Goal: Task Accomplishment & Management: Manage account settings

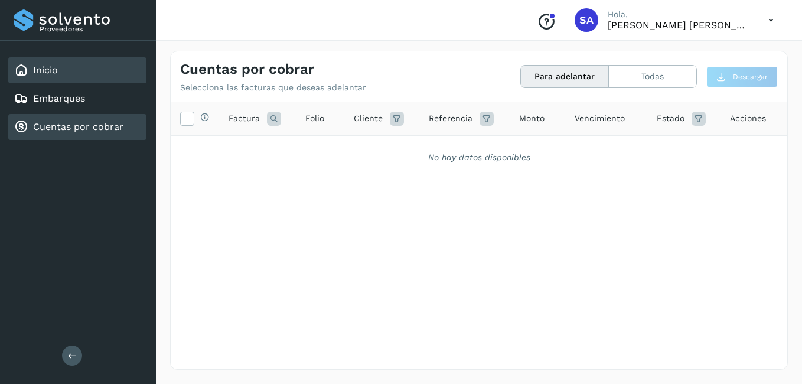
click at [54, 71] on link "Inicio" at bounding box center [45, 69] width 25 height 11
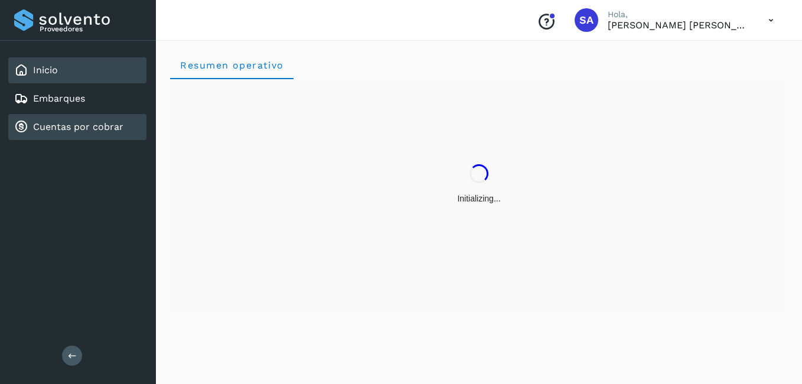
click at [79, 125] on link "Cuentas por cobrar" at bounding box center [78, 126] width 90 height 11
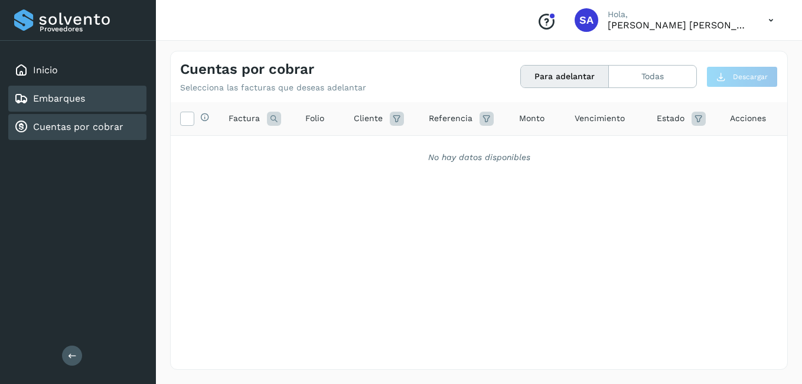
click at [65, 108] on div "Embarques" at bounding box center [77, 99] width 138 height 26
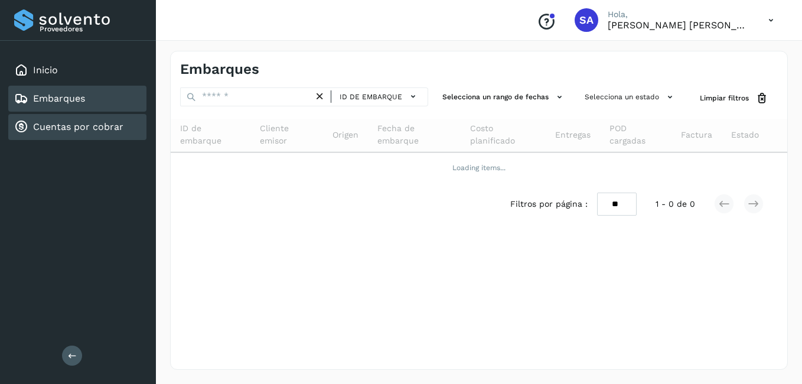
click at [64, 125] on link "Cuentas por cobrar" at bounding box center [78, 126] width 90 height 11
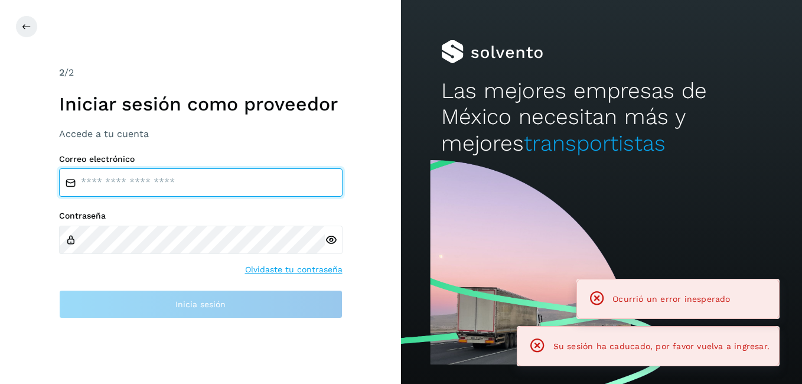
type input "**********"
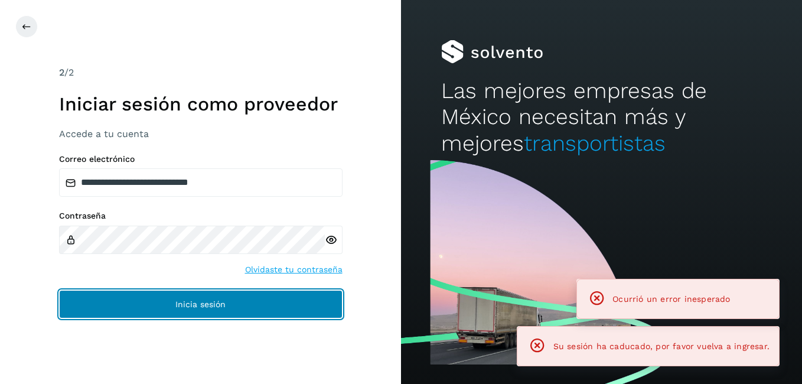
click at [214, 300] on span "Inicia sesión" at bounding box center [200, 304] width 50 height 8
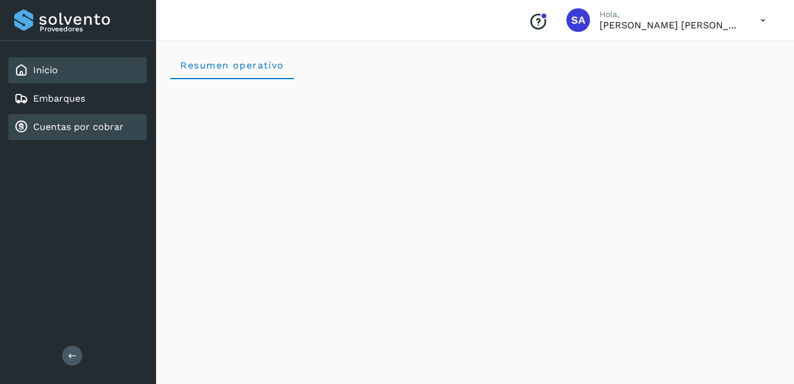
click at [81, 129] on link "Cuentas por cobrar" at bounding box center [78, 126] width 90 height 11
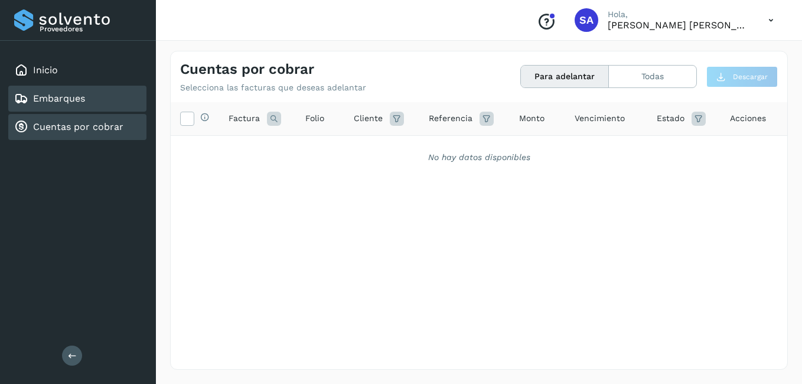
click at [85, 95] on div "Embarques" at bounding box center [77, 99] width 138 height 26
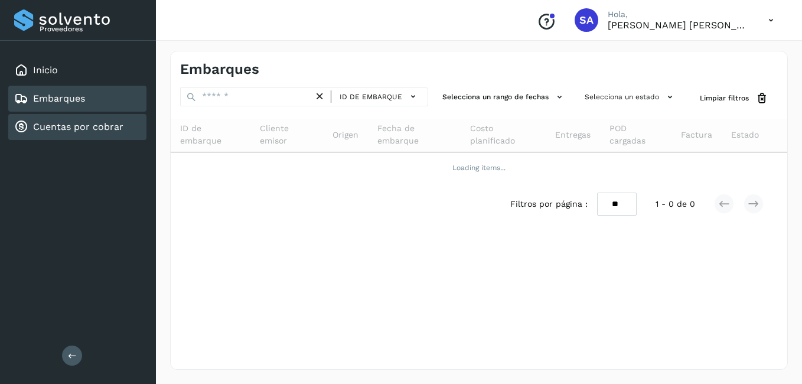
click at [67, 118] on div "Cuentas por cobrar" at bounding box center [77, 127] width 138 height 26
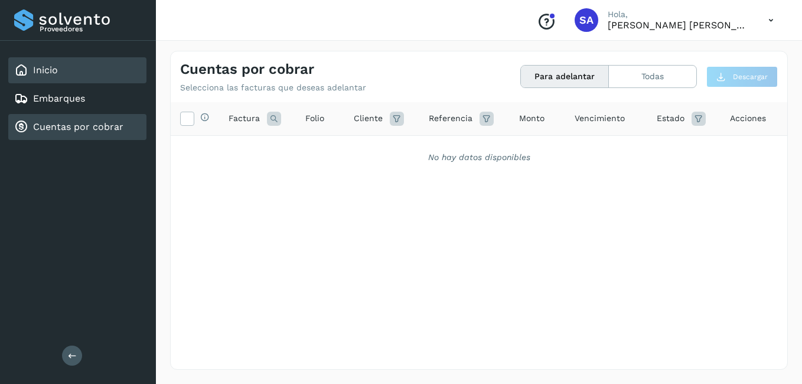
click at [64, 74] on div "Inicio" at bounding box center [77, 70] width 138 height 26
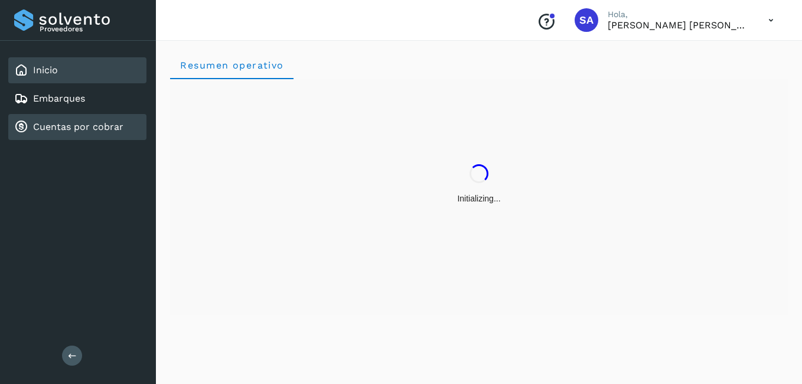
click at [69, 123] on link "Cuentas por cobrar" at bounding box center [78, 126] width 90 height 11
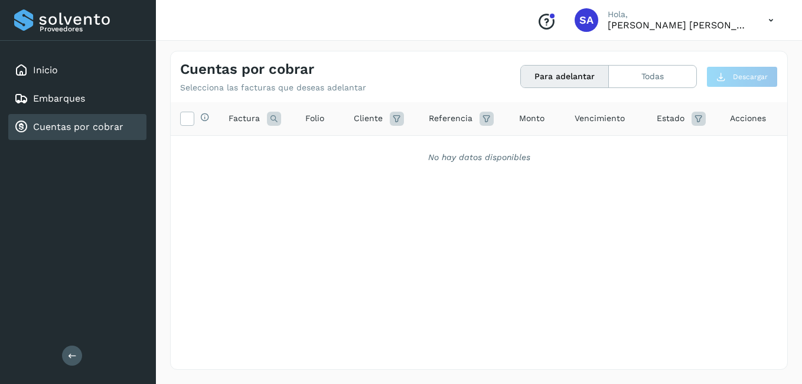
click at [99, 124] on link "Cuentas por cobrar" at bounding box center [78, 126] width 90 height 11
click at [63, 134] on div "Cuentas por cobrar" at bounding box center [68, 127] width 109 height 14
click at [82, 123] on link "Cuentas por cobrar" at bounding box center [78, 126] width 90 height 11
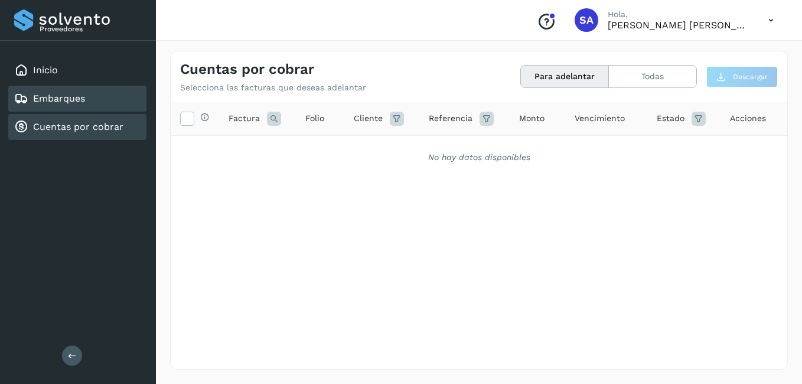
click at [87, 98] on div "Embarques" at bounding box center [77, 99] width 138 height 26
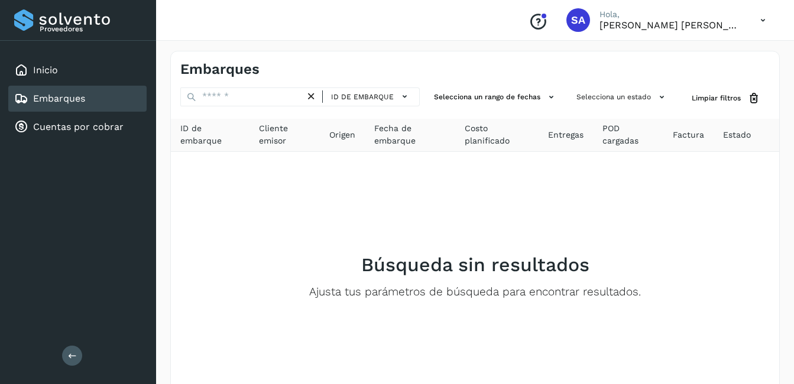
click at [73, 112] on div "Inicio Embarques Cuentas por cobrar" at bounding box center [78, 99] width 156 height 116
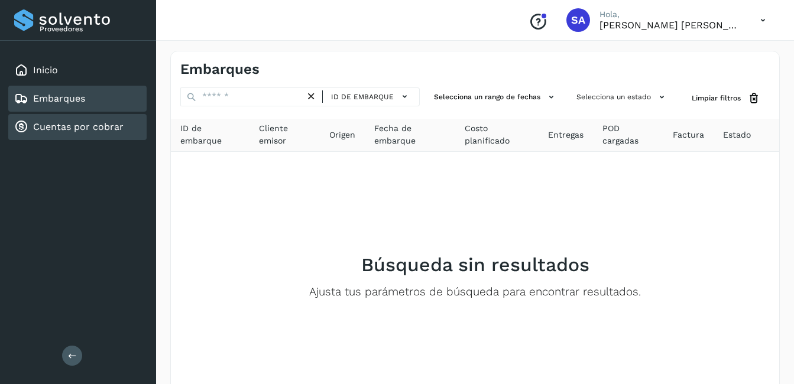
click at [71, 123] on link "Cuentas por cobrar" at bounding box center [78, 126] width 90 height 11
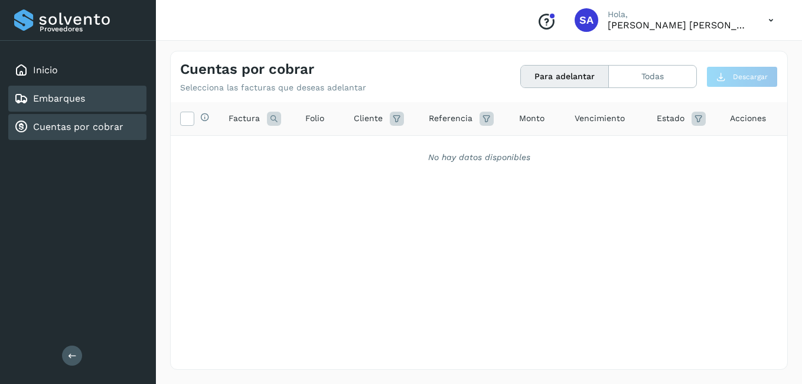
click at [89, 106] on div "Embarques" at bounding box center [77, 99] width 138 height 26
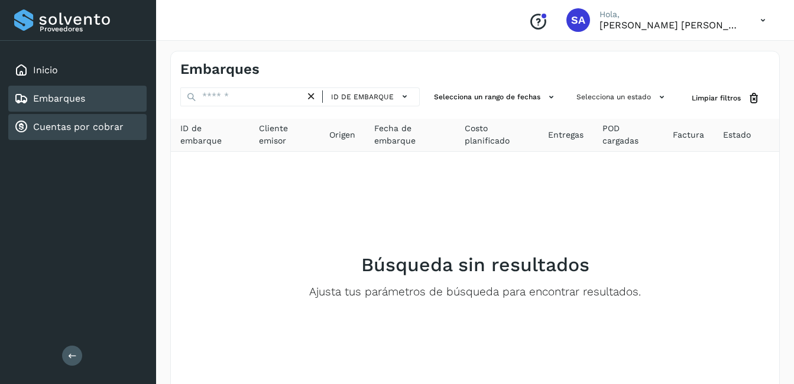
click at [72, 126] on link "Cuentas por cobrar" at bounding box center [78, 126] width 90 height 11
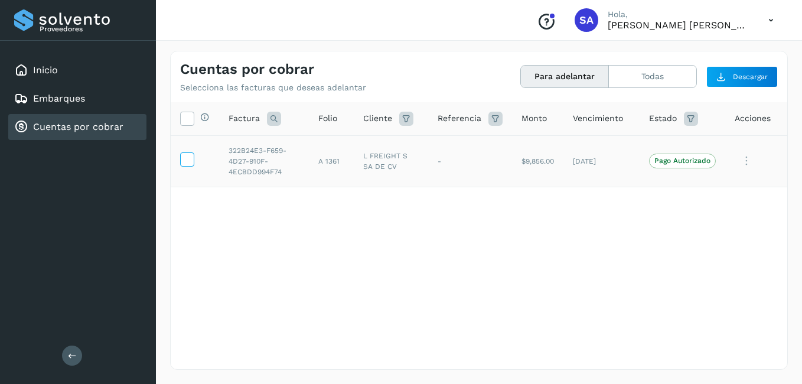
click at [181, 158] on icon at bounding box center [187, 158] width 12 height 12
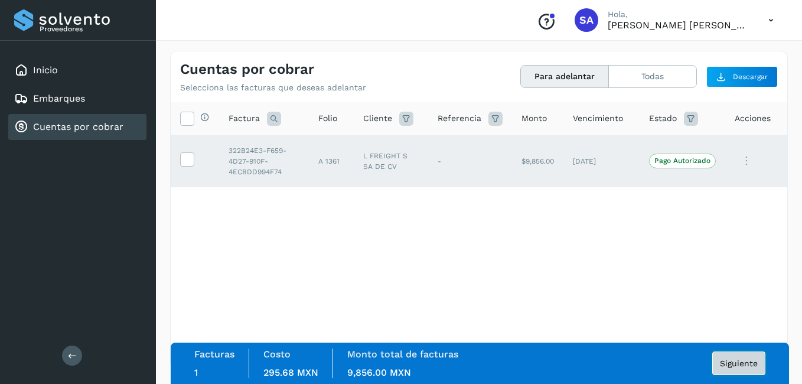
click at [735, 362] on span "Siguiente" at bounding box center [739, 363] width 38 height 8
click at [749, 360] on span "Siguiente" at bounding box center [739, 363] width 38 height 8
click at [749, 365] on span "Siguiente" at bounding box center [739, 363] width 38 height 8
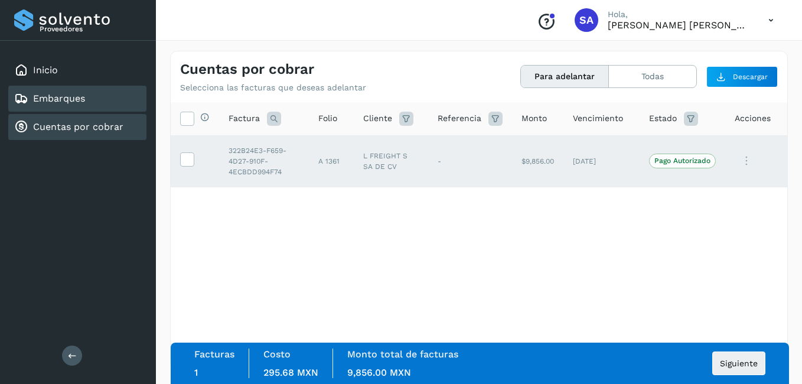
click at [116, 100] on div "Embarques" at bounding box center [77, 99] width 138 height 26
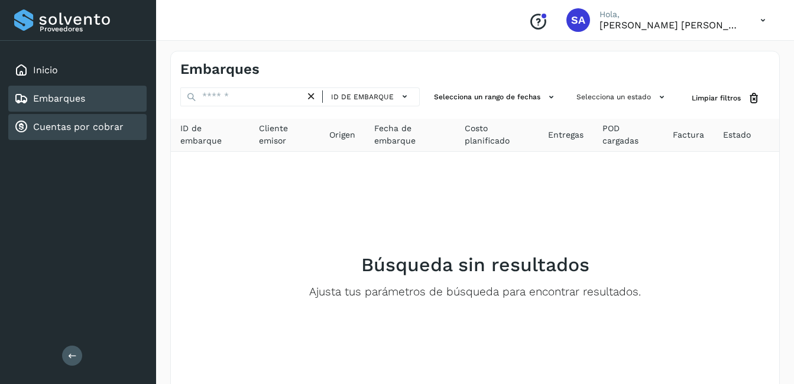
click at [76, 123] on link "Cuentas por cobrar" at bounding box center [78, 126] width 90 height 11
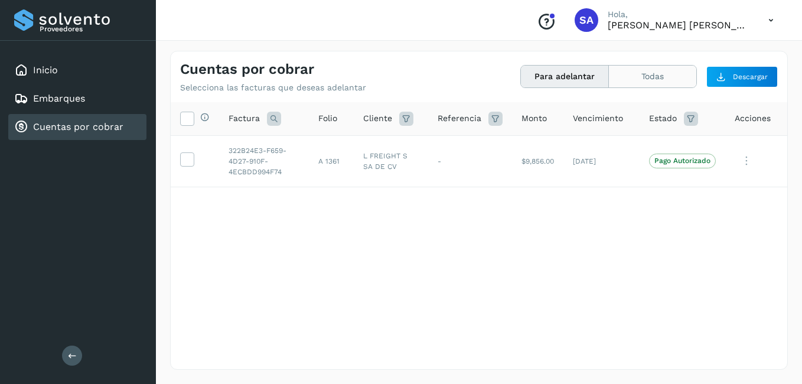
click at [639, 71] on button "Todas" at bounding box center [652, 77] width 87 height 22
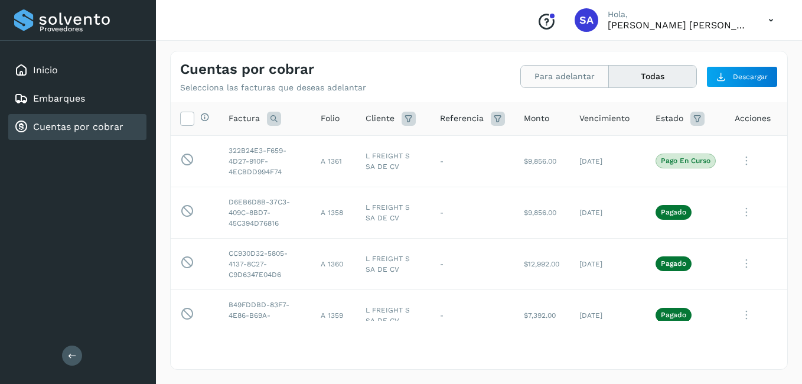
click at [558, 79] on button "Para adelantar" at bounding box center [565, 77] width 88 height 22
